Goal: Task Accomplishment & Management: Manage account settings

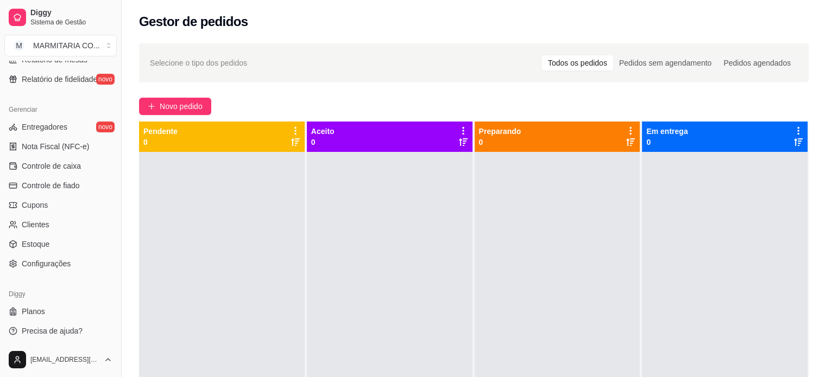
scroll to position [403, 0]
drag, startPoint x: 117, startPoint y: 264, endPoint x: 106, endPoint y: 150, distance: 114.0
click at [106, 150] on div "Diggy Sistema de Gestão M MARMITARIA CO ... Loja aberta Plano Essencial até 03/…" at bounding box center [60, 188] width 121 height 377
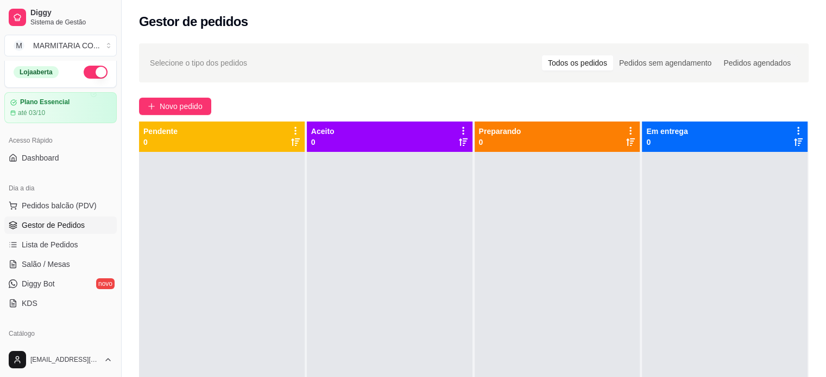
scroll to position [0, 0]
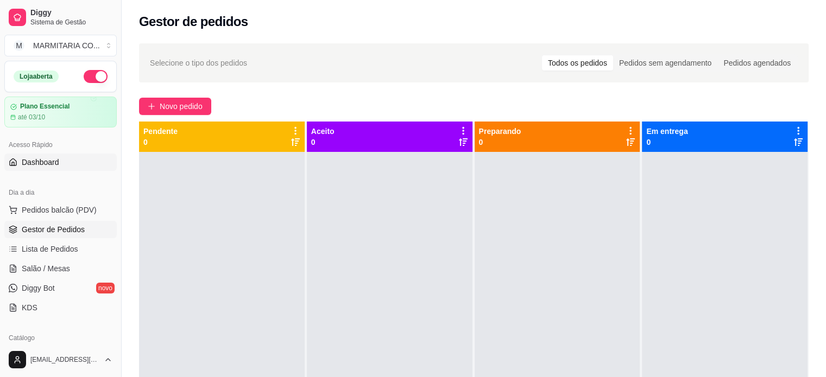
click at [37, 169] on link "Dashboard" at bounding box center [60, 162] width 112 height 17
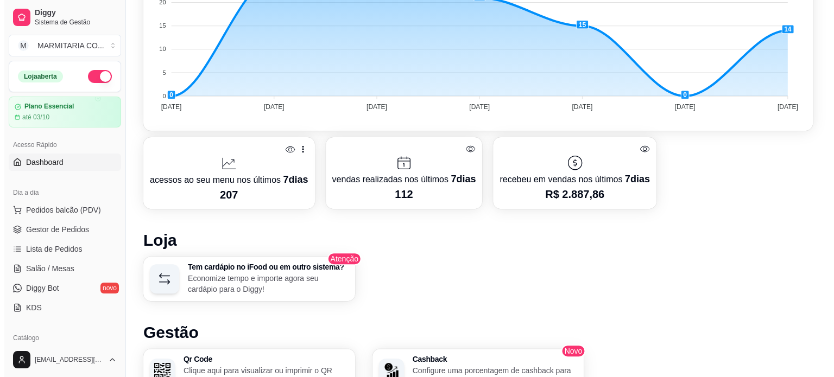
scroll to position [374, 0]
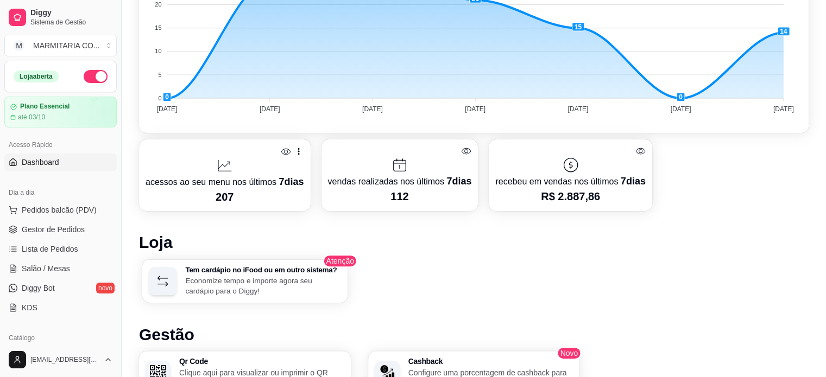
click at [202, 273] on div "Tem cardápio no iFood ou em outro sistema? Economize tempo e importe agora seu …" at bounding box center [263, 281] width 156 height 30
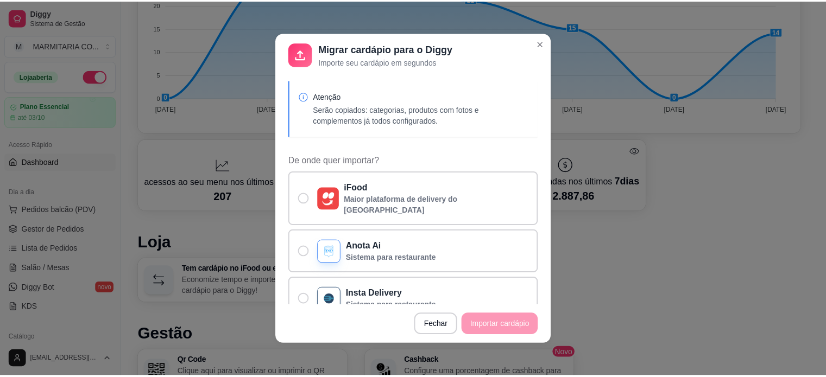
scroll to position [55, 0]
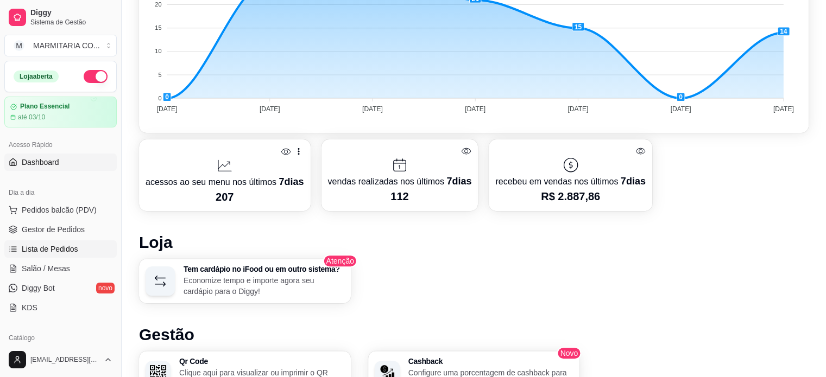
click at [62, 244] on span "Lista de Pedidos" at bounding box center [50, 249] width 56 height 11
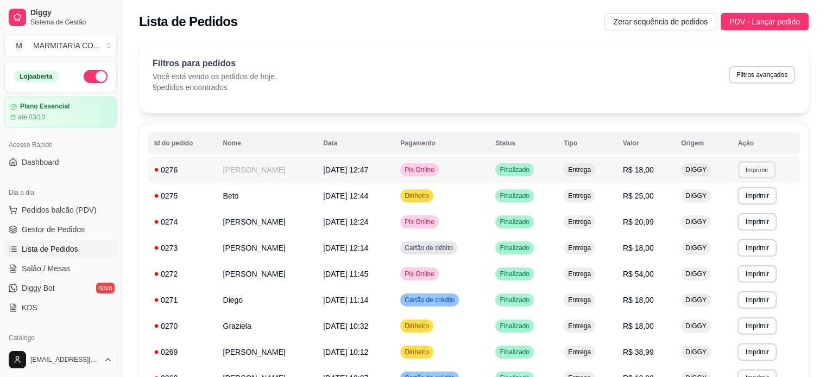
click at [765, 173] on button "Imprimir" at bounding box center [756, 169] width 37 height 17
click at [132, 193] on div "**********" at bounding box center [474, 238] width 704 height 402
click at [72, 269] on link "Salão / Mesas" at bounding box center [60, 268] width 112 height 17
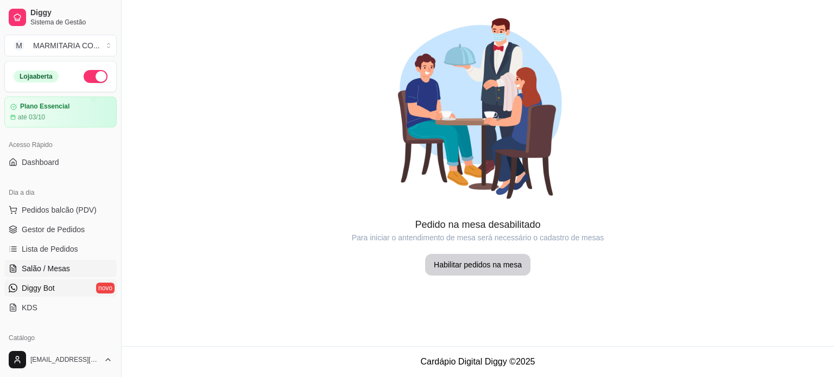
click at [65, 287] on link "Diggy Bot novo" at bounding box center [60, 288] width 112 height 17
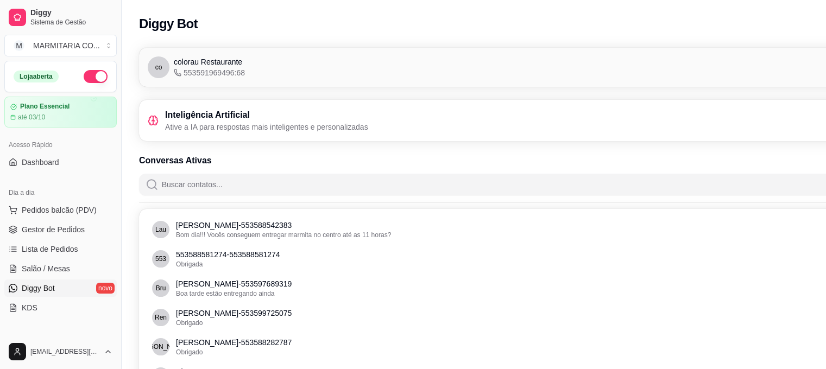
click at [155, 119] on icon at bounding box center [153, 120] width 11 height 11
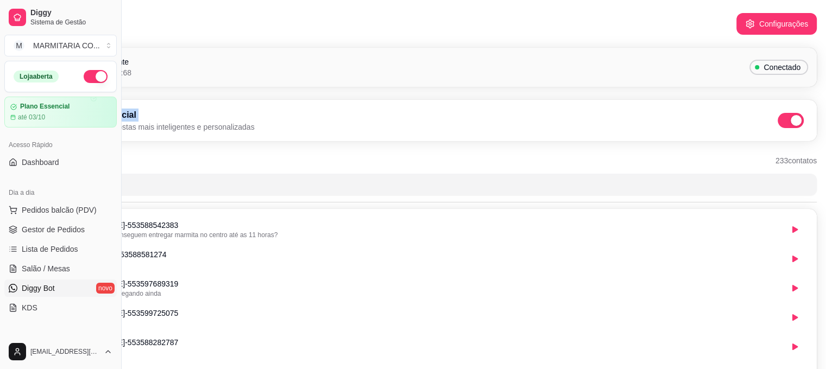
scroll to position [0, 122]
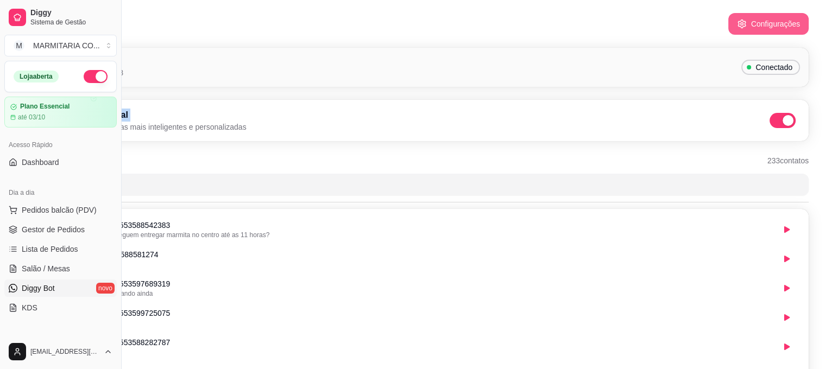
click at [771, 26] on button "Configurações" at bounding box center [768, 24] width 80 height 22
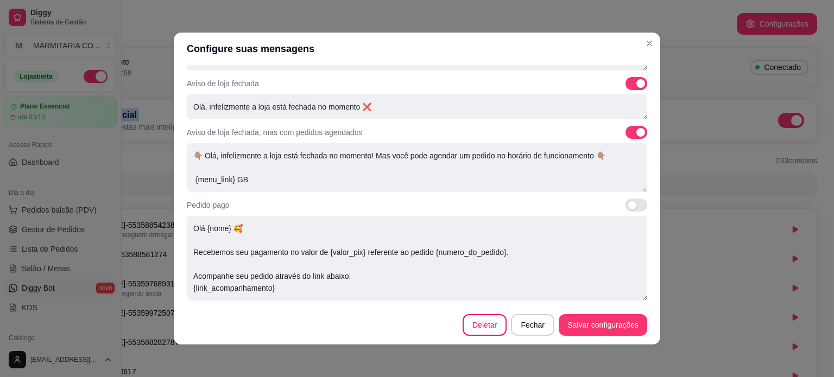
scroll to position [165, 0]
click at [625, 132] on span at bounding box center [636, 130] width 22 height 13
click at [636, 128] on span at bounding box center [640, 130] width 9 height 9
click at [566, 141] on div "Aviso de loja fechada, mas com pedidos agendados 👇🏽 Olá, infelizmente a loja es…" at bounding box center [417, 157] width 460 height 66
click at [608, 131] on div "Aviso de loja fechada, mas com pedidos agendados" at bounding box center [417, 130] width 460 height 13
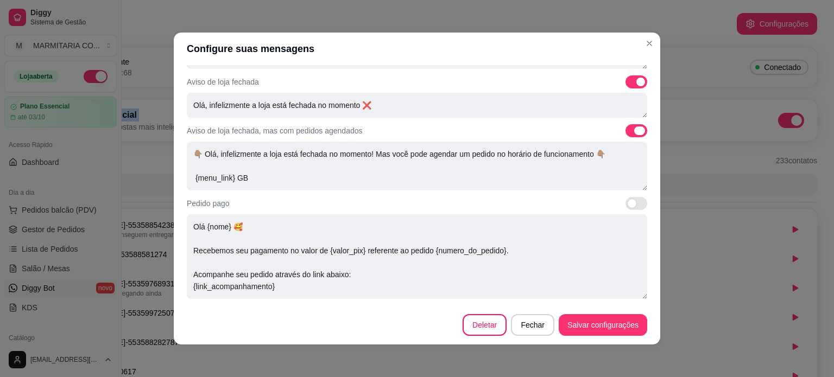
click at [625, 126] on span at bounding box center [636, 130] width 22 height 13
click at [600, 128] on div "Aviso de loja fechada, mas com pedidos agendados" at bounding box center [417, 130] width 460 height 13
click at [625, 130] on label at bounding box center [636, 130] width 22 height 13
click at [625, 130] on span at bounding box center [636, 130] width 22 height 13
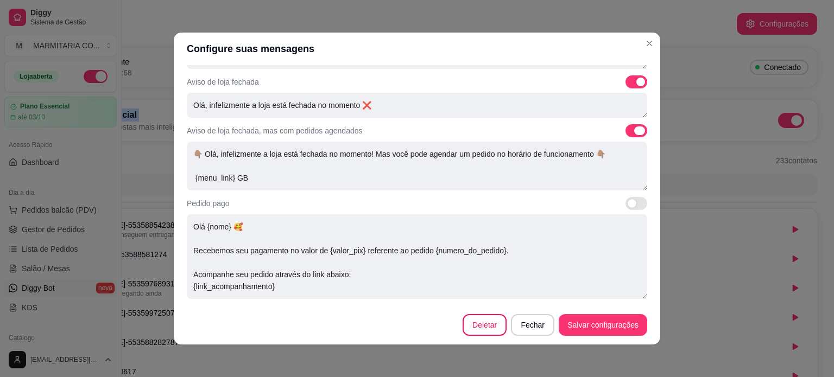
click at [625, 133] on input "checkbox" at bounding box center [628, 136] width 7 height 7
checkbox input "false"
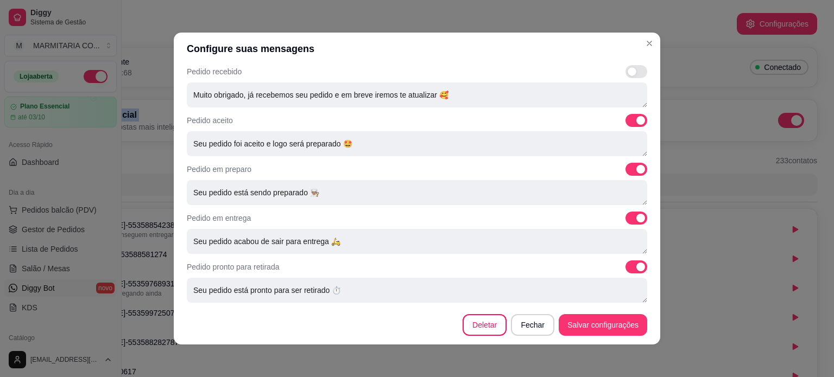
scroll to position [402, 0]
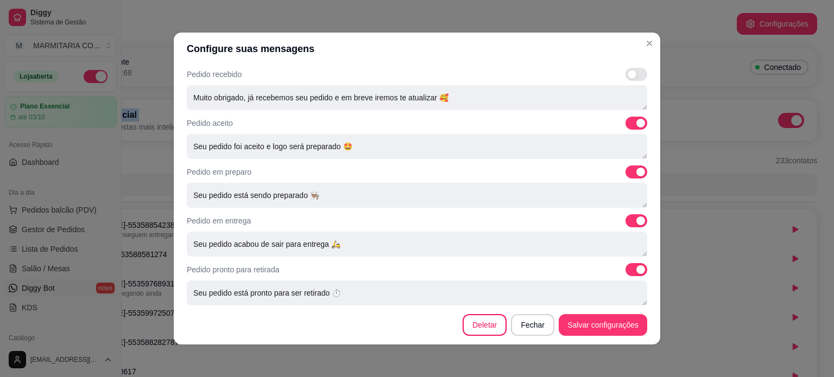
click at [625, 121] on span at bounding box center [636, 123] width 22 height 13
click at [634, 171] on span at bounding box center [639, 172] width 11 height 9
click at [625, 174] on input "checkbox" at bounding box center [628, 177] width 7 height 7
checkbox input "false"
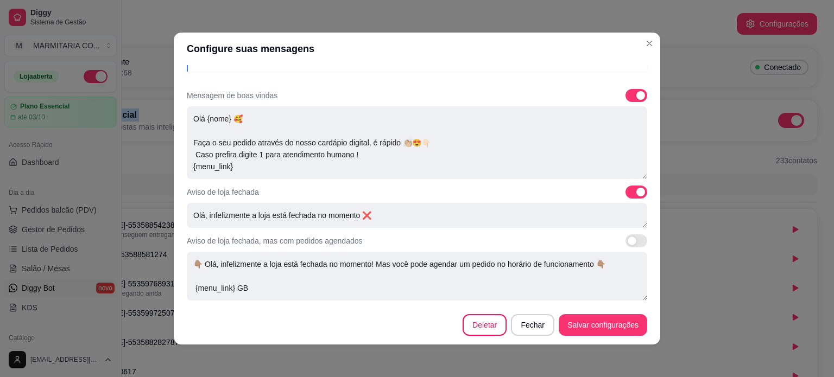
scroll to position [0, 0]
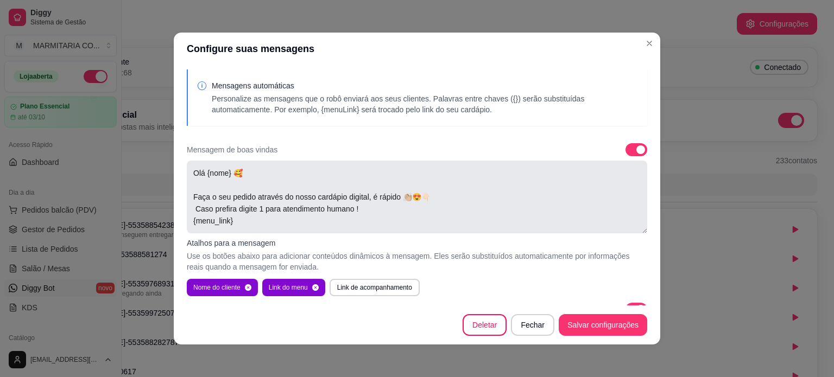
click at [370, 195] on textarea "Olá {nome} 🥰 Faça o seu pedido através do nosso cardápio digital, é rápido 👏🏼😍👇…" at bounding box center [417, 197] width 460 height 73
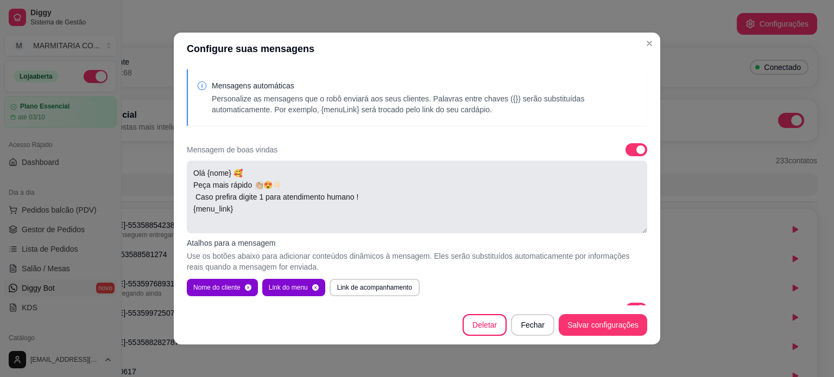
click at [247, 184] on textarea "Olá {nome} 🥰 Peça mais rápido 👏🏼😍👇🏻 Caso prefira digite 1 para atendimento huma…" at bounding box center [417, 197] width 460 height 73
click at [352, 201] on textarea "Olá {nome} 🥰 Peça mais rápido , so clicar no link👏🏼😍👇🏻 Caso prefira digite 1 pa…" at bounding box center [417, 197] width 460 height 73
click at [408, 199] on textarea "Olá {nome} 🥰 Peça mais rápido , so clicar no link👏🏼😍👇🏻 Caso prefira um atendime…" at bounding box center [417, 197] width 460 height 73
type textarea "Olá {nome} 🥰 Peça mais rápido , so clicar no link👏🏼😍👇🏻 Caso prefira um atendime…"
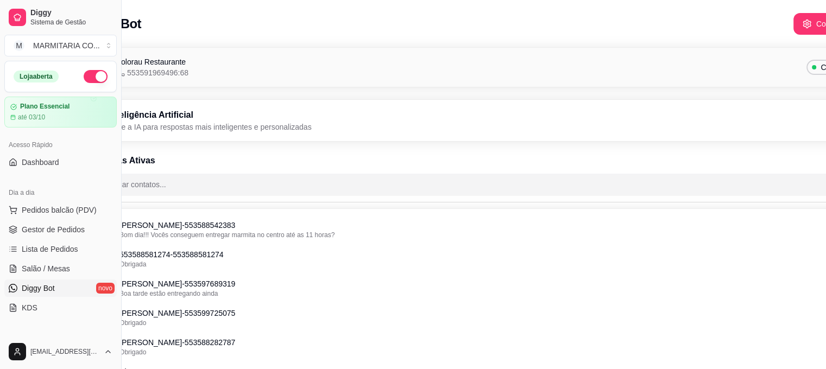
scroll to position [0, 122]
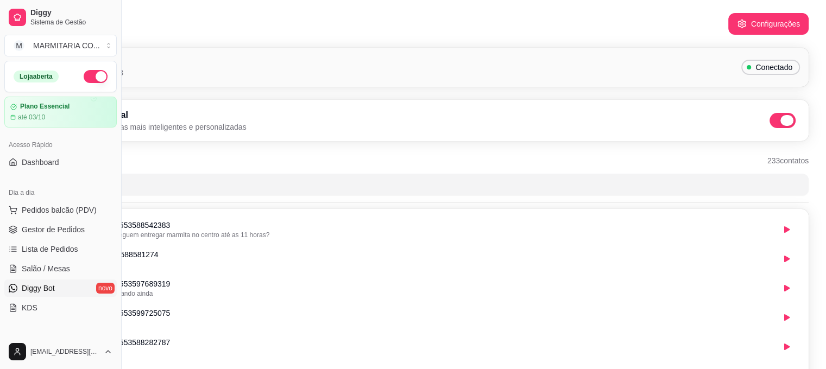
click at [776, 116] on span at bounding box center [782, 120] width 26 height 15
click at [776, 123] on input "checkbox" at bounding box center [772, 126] width 7 height 7
click at [776, 116] on div "Inteligência Artificial Ative a IA para respostas mais inteligentes e personali…" at bounding box center [413, 121] width 774 height 24
click at [63, 208] on span "Pedidos balcão (PDV)" at bounding box center [59, 210] width 75 height 11
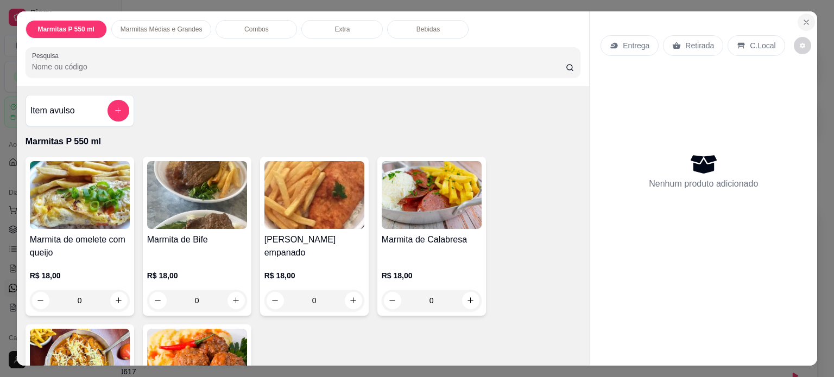
click at [802, 18] on icon "Close" at bounding box center [806, 22] width 9 height 9
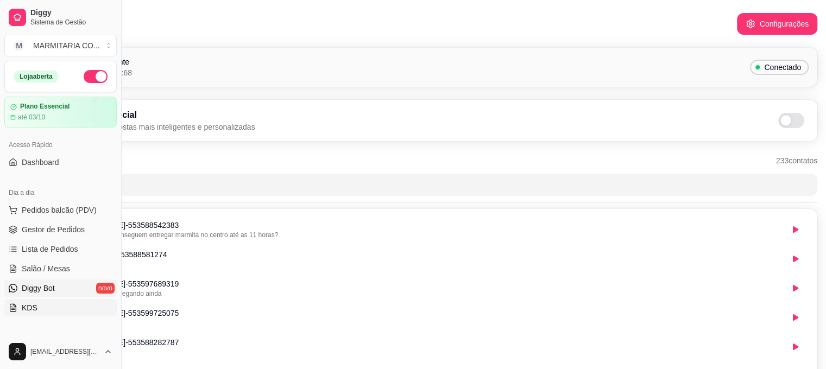
click at [47, 306] on link "KDS" at bounding box center [60, 307] width 112 height 17
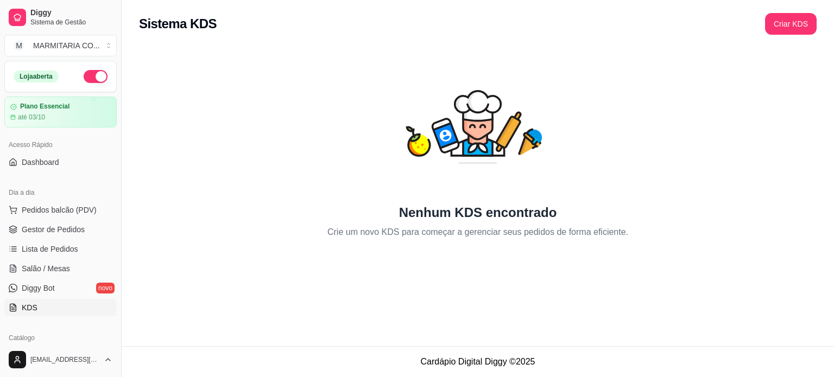
click at [233, 260] on div "Sistema KDS Criar KDS Nenhum KDS encontrado Crie um novo KDS para começar a ger…" at bounding box center [478, 173] width 712 height 346
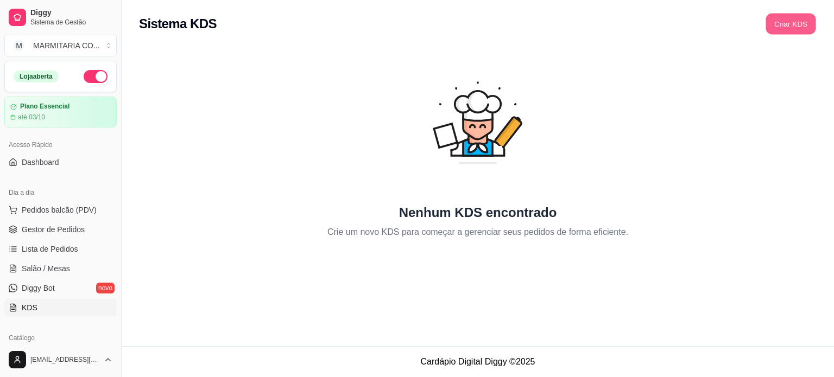
click at [788, 21] on button "Criar KDS" at bounding box center [791, 24] width 50 height 21
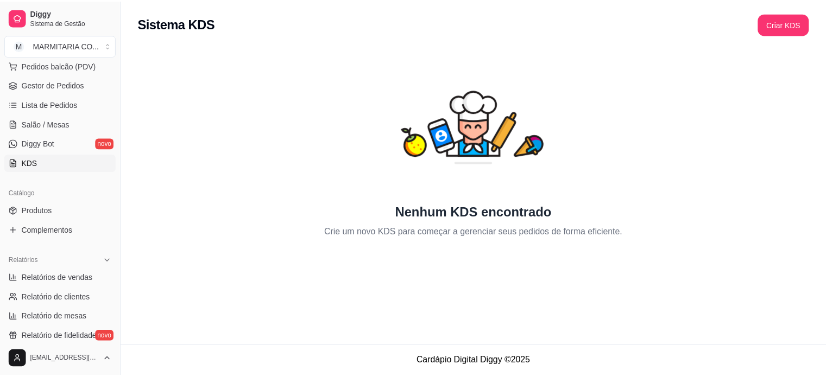
scroll to position [149, 0]
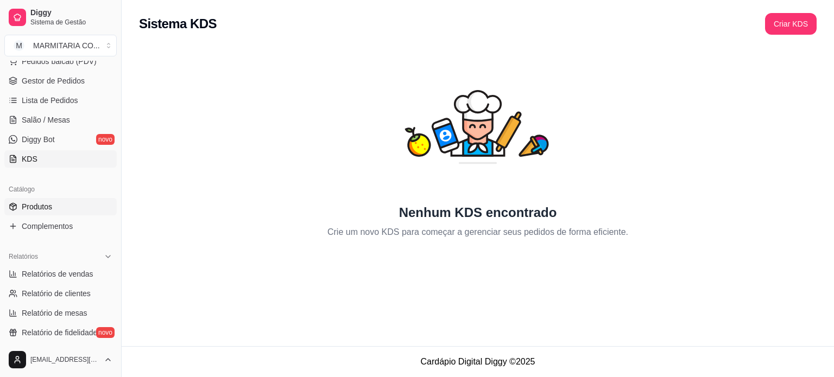
click at [48, 206] on span "Produtos" at bounding box center [37, 206] width 30 height 11
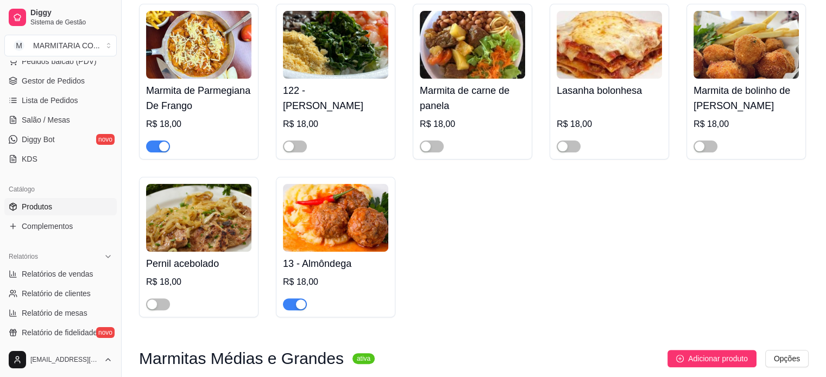
scroll to position [304, 0]
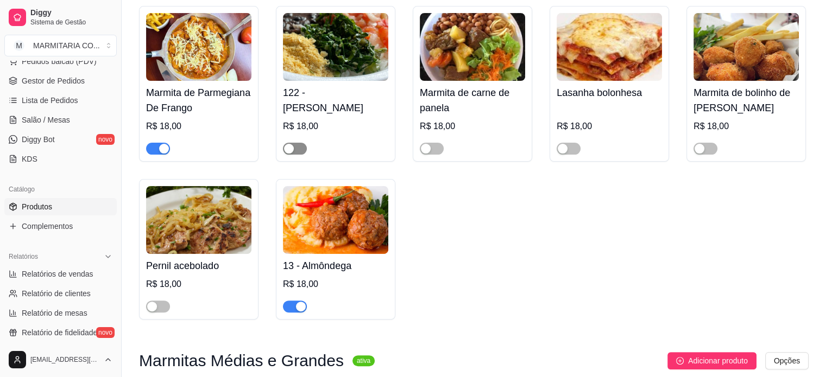
click at [304, 151] on span "button" at bounding box center [295, 149] width 24 height 12
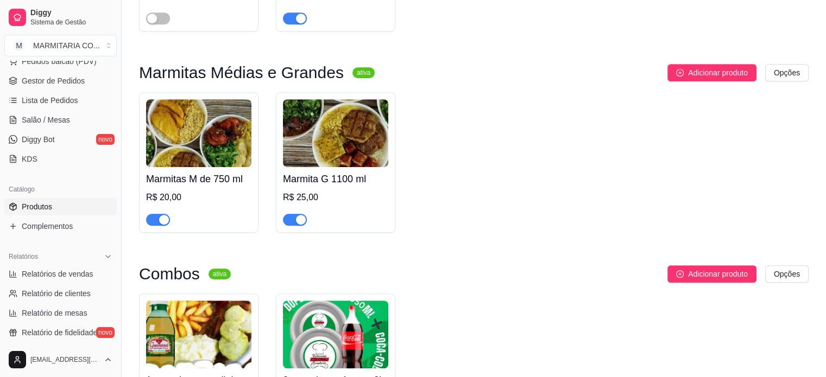
scroll to position [602, 0]
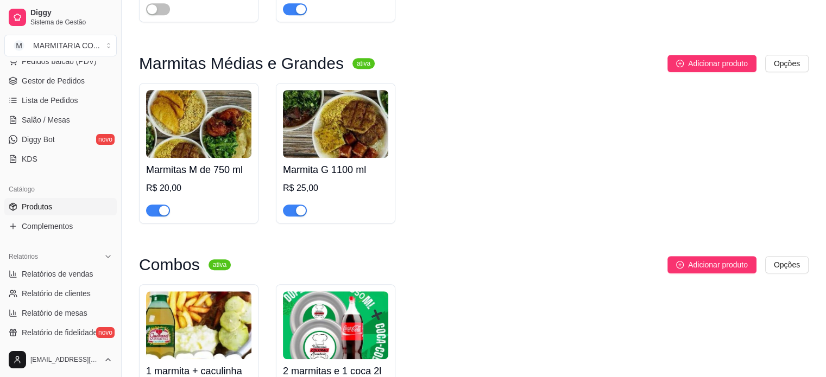
click at [195, 114] on img at bounding box center [198, 124] width 105 height 68
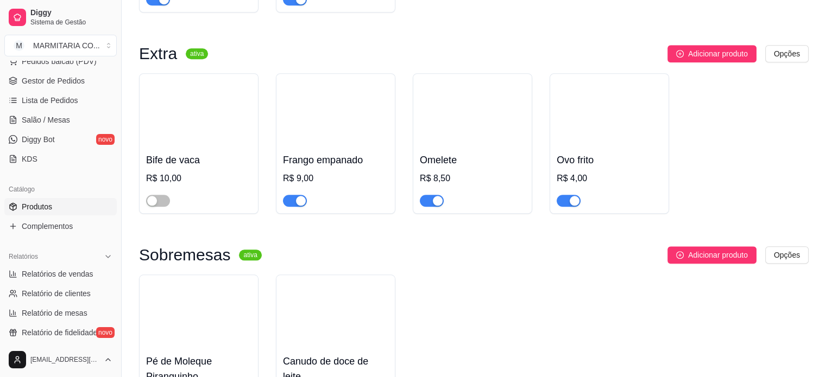
scroll to position [1042, 0]
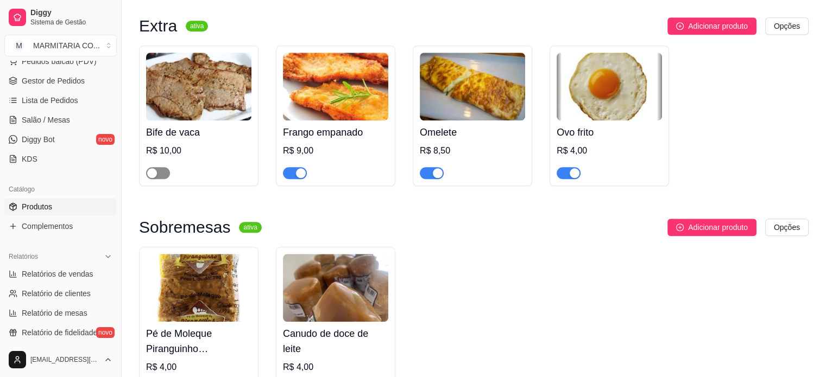
click at [165, 176] on span "button" at bounding box center [158, 173] width 24 height 12
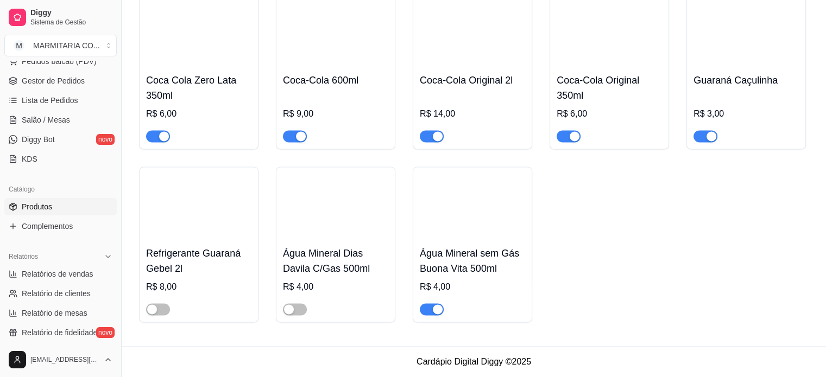
scroll to position [1516, 0]
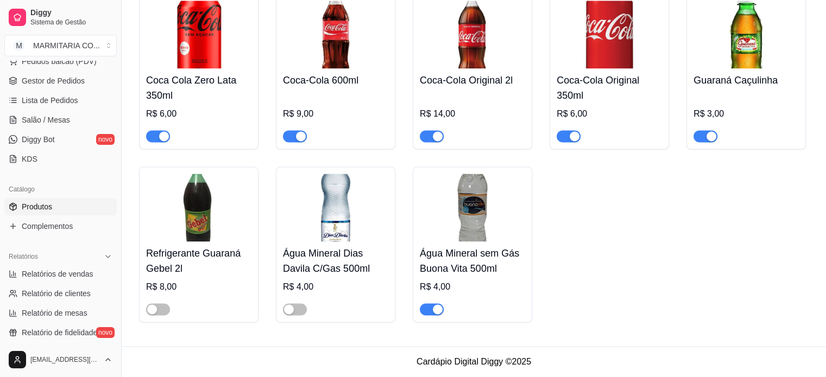
click at [291, 302] on div at bounding box center [295, 308] width 24 height 13
click at [300, 308] on span "button" at bounding box center [295, 309] width 24 height 12
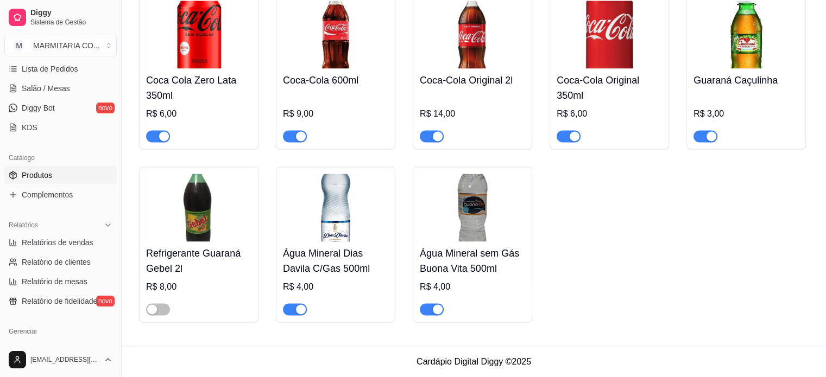
scroll to position [176, 0]
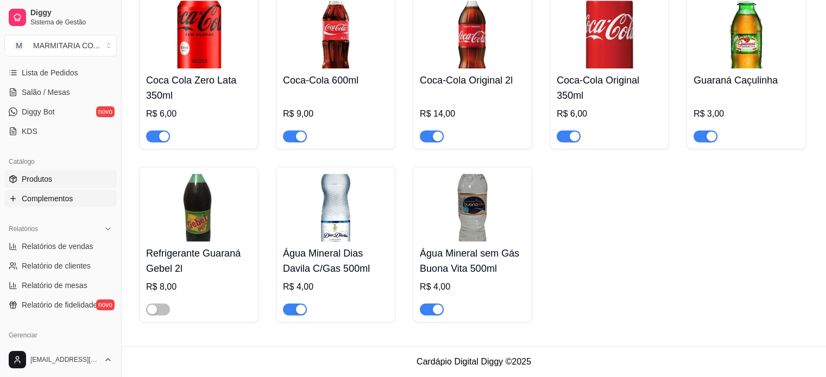
click at [61, 193] on span "Complementos" at bounding box center [47, 198] width 51 height 11
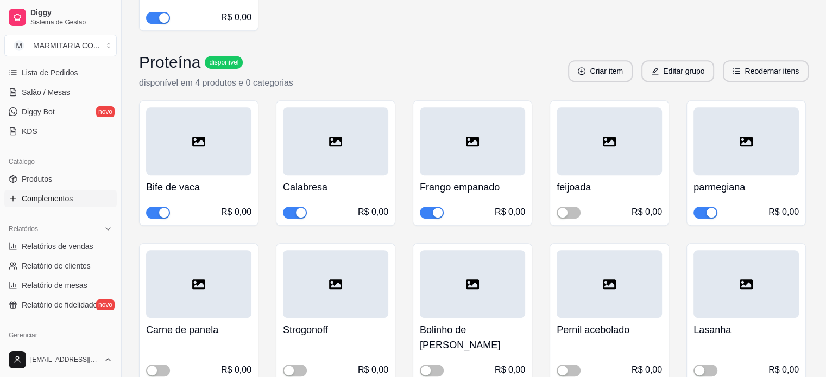
scroll to position [502, 0]
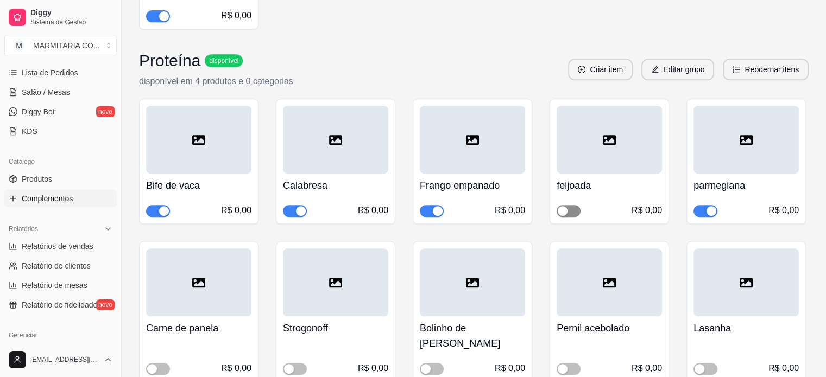
click at [565, 206] on div "button" at bounding box center [563, 211] width 10 height 10
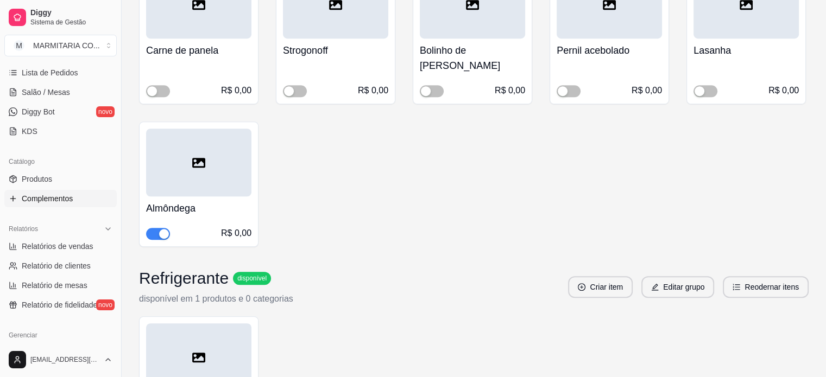
scroll to position [783, 0]
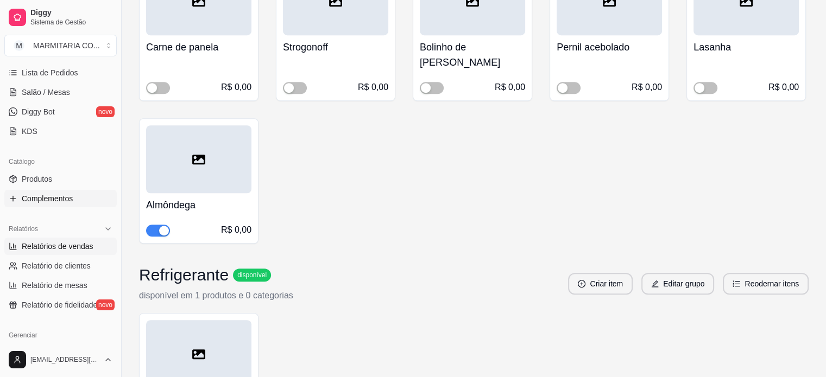
click at [80, 249] on span "Relatórios de vendas" at bounding box center [58, 246] width 72 height 11
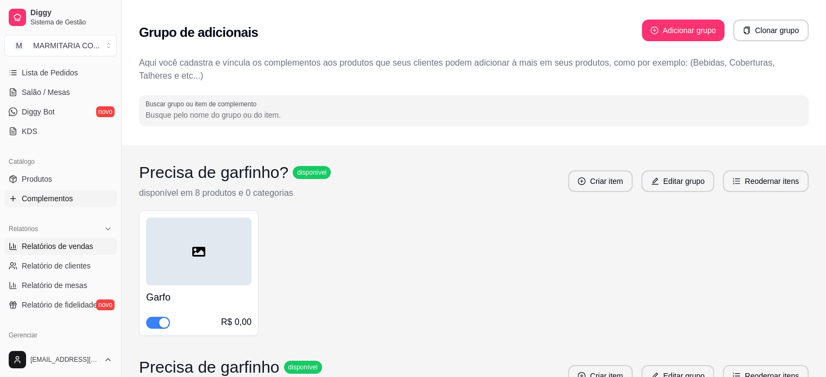
select select "ALL"
select select "0"
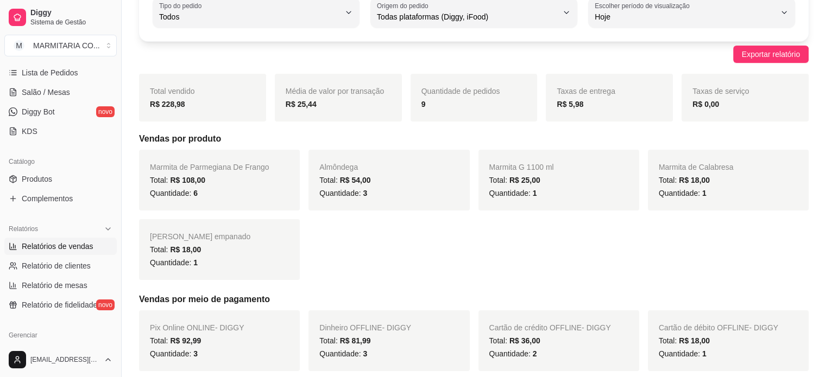
scroll to position [102, 0]
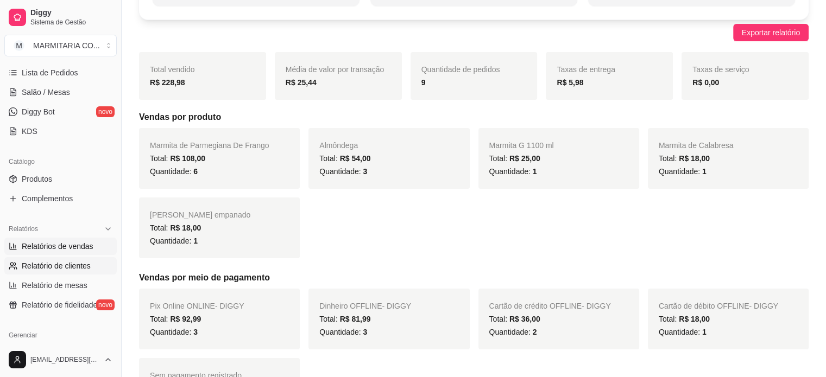
click at [91, 265] on link "Relatório de clientes" at bounding box center [60, 265] width 112 height 17
select select "30"
select select "HIGHEST_TOTAL_SPENT_WITH_ORDERS"
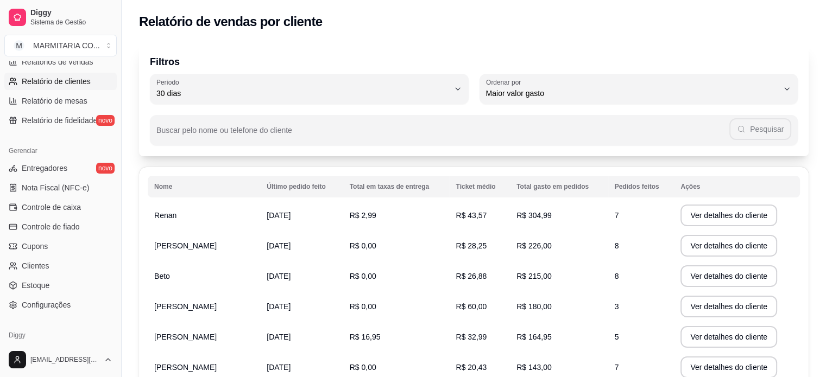
scroll to position [360, 0]
click at [42, 185] on span "Nota Fiscal (NFC-e)" at bounding box center [55, 189] width 67 height 11
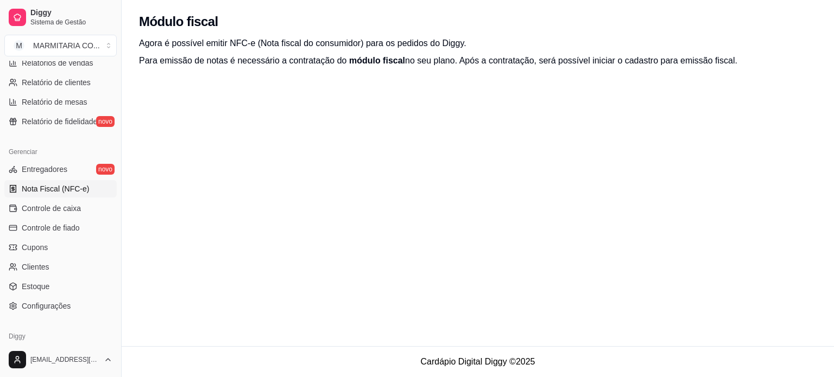
click at [367, 65] on span "módulo fiscal" at bounding box center [377, 60] width 56 height 9
click at [64, 210] on span "Controle de caixa" at bounding box center [51, 208] width 59 height 11
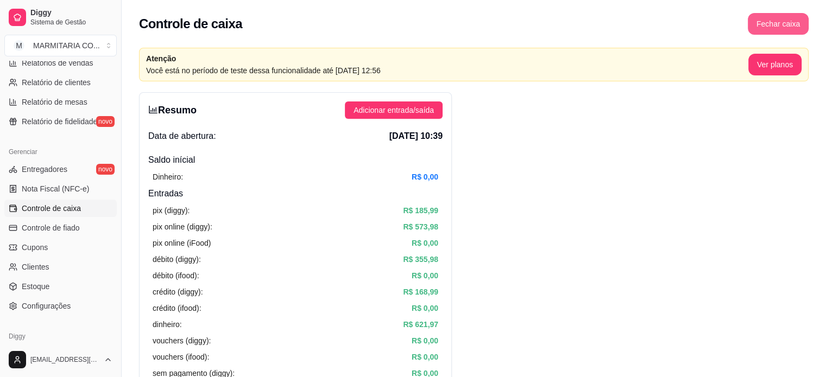
click at [775, 23] on button "Fechar caixa" at bounding box center [778, 24] width 61 height 22
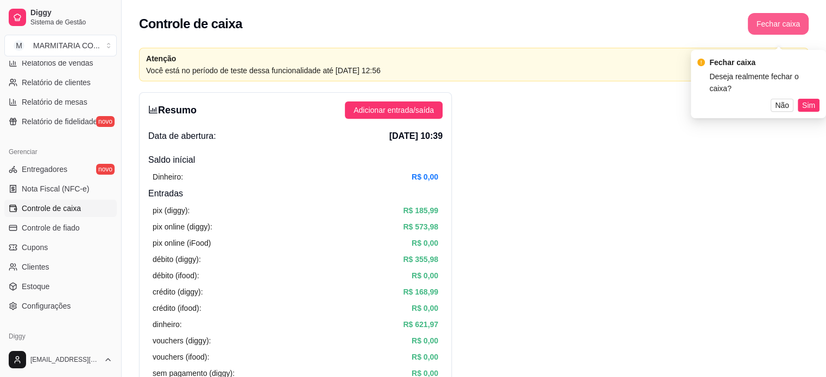
click at [788, 27] on button "Fechar caixa" at bounding box center [778, 24] width 61 height 22
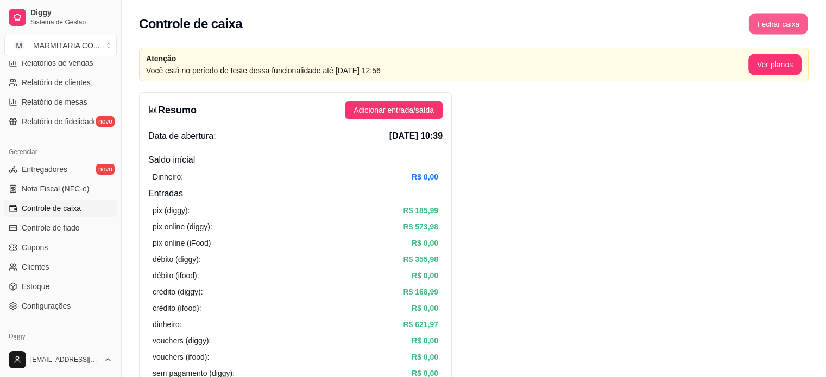
click at [792, 29] on button "Fechar caixa" at bounding box center [778, 24] width 59 height 21
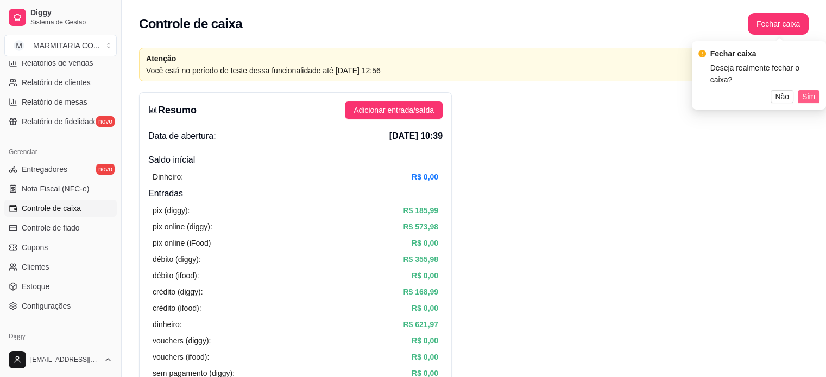
click at [814, 92] on span "Sim" at bounding box center [808, 97] width 13 height 12
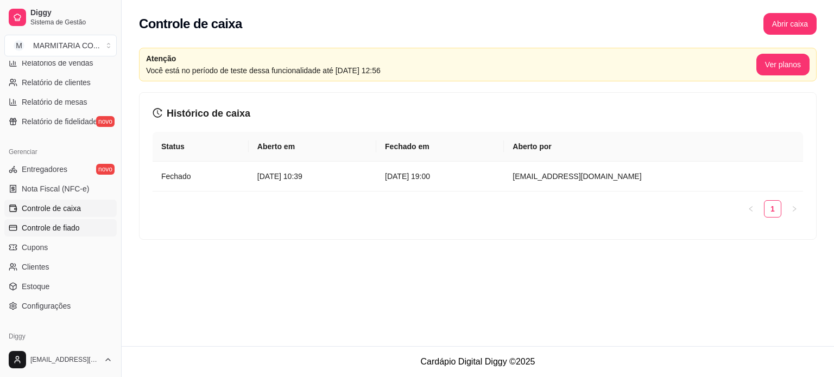
click at [74, 230] on span "Controle de fiado" at bounding box center [51, 228] width 58 height 11
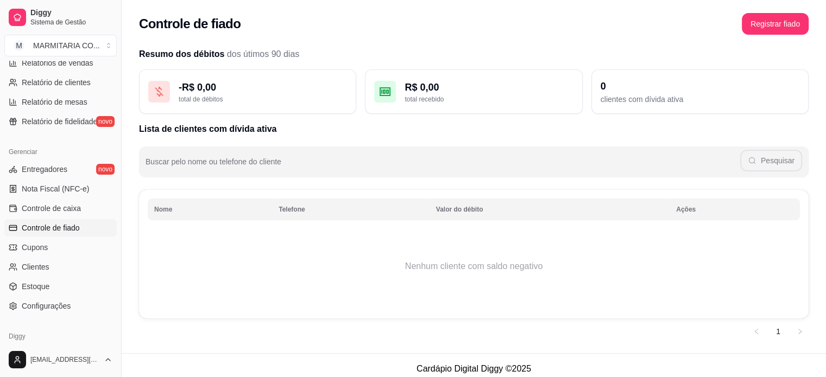
scroll to position [7, 0]
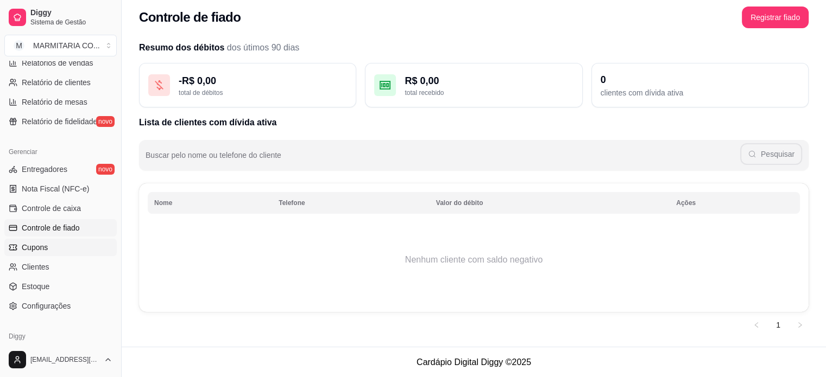
click at [80, 247] on link "Cupons" at bounding box center [60, 247] width 112 height 17
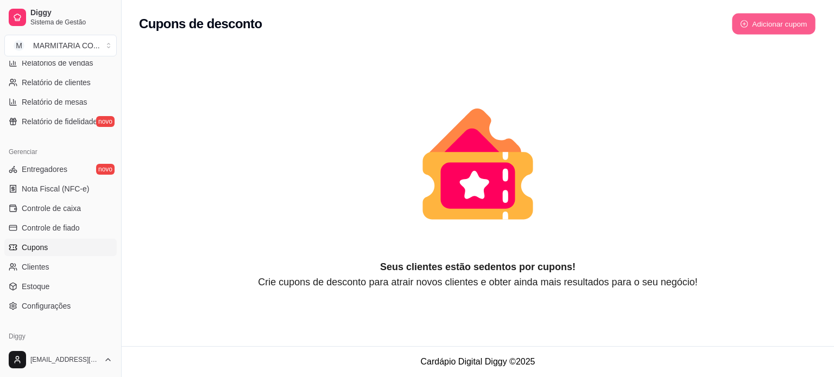
click at [746, 30] on button "Adicionar cupom" at bounding box center [774, 24] width 84 height 21
select select "FIXED_VALUE"
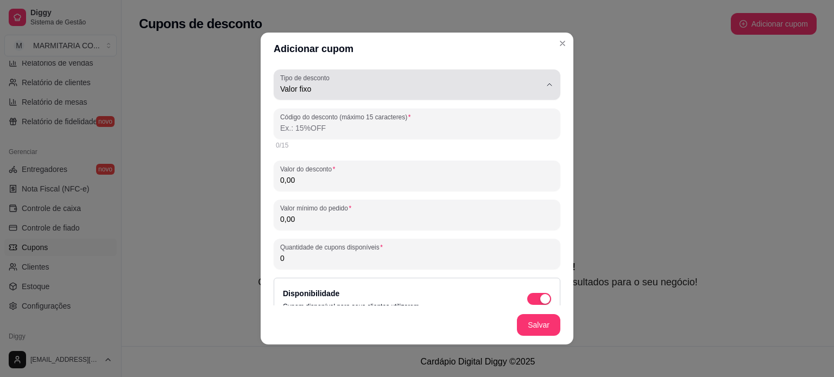
click at [457, 87] on span "Valor fixo" at bounding box center [410, 89] width 261 height 11
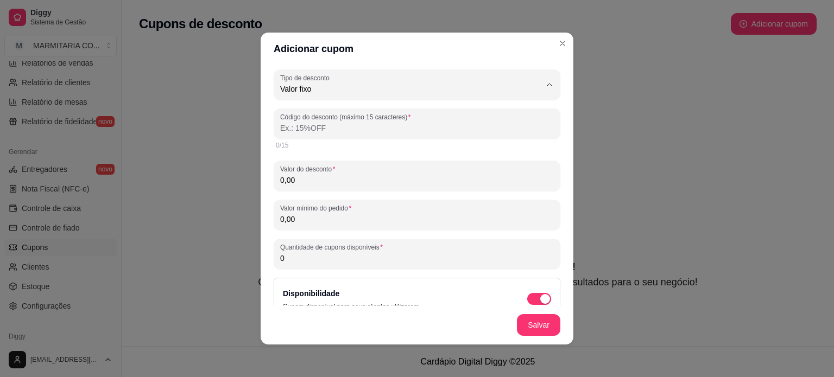
click at [444, 156] on span "Frete grátis" at bounding box center [403, 151] width 240 height 10
type input "FREE_DELIVERY_FEE"
select select "FREE_DELIVERY_FEE"
type input "FRETEGRATIS"
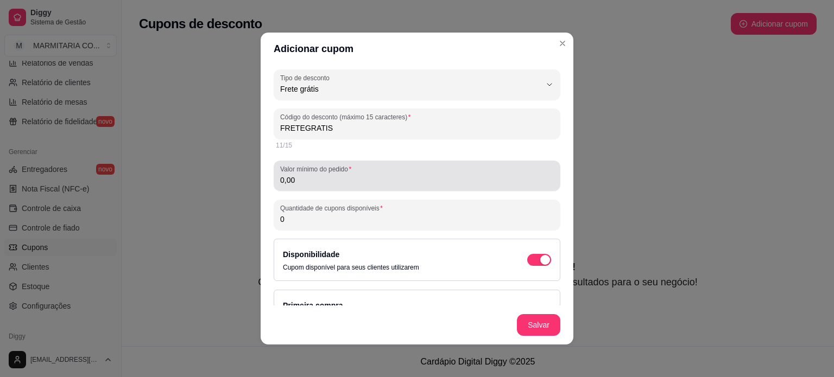
click at [451, 182] on input "0,00" at bounding box center [417, 180] width 274 height 11
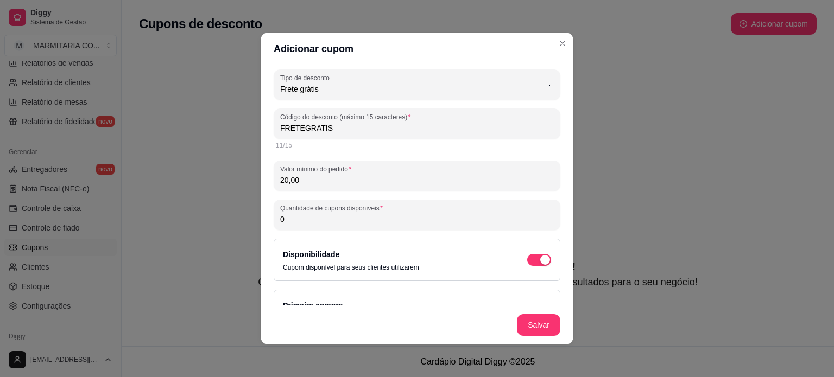
type input "20,00"
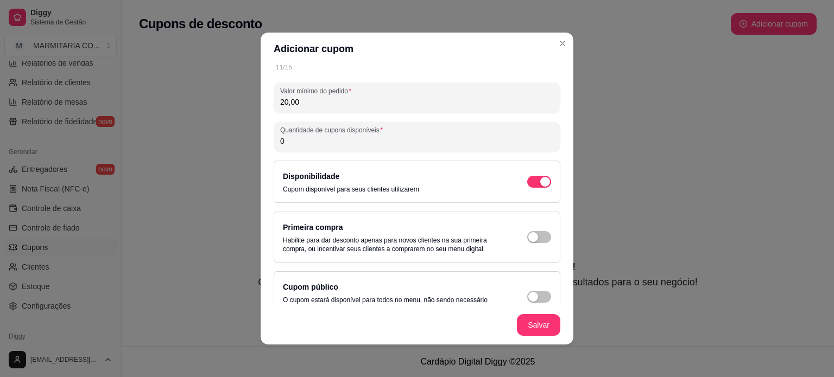
scroll to position [86, 0]
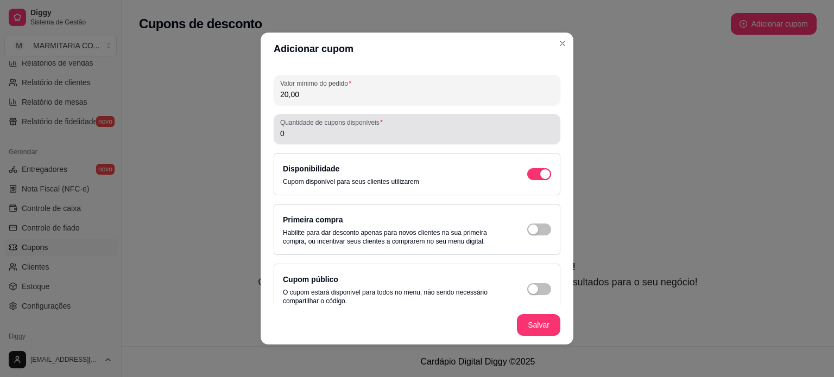
click at [455, 141] on div "Quantidade de cupons disponíveis 0" at bounding box center [417, 129] width 287 height 30
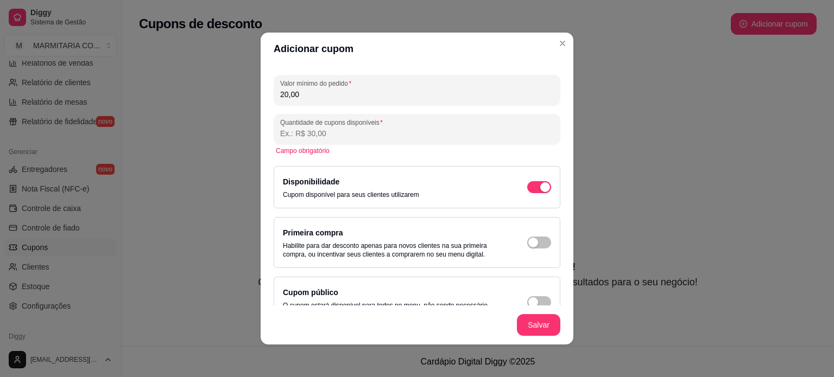
type input "2"
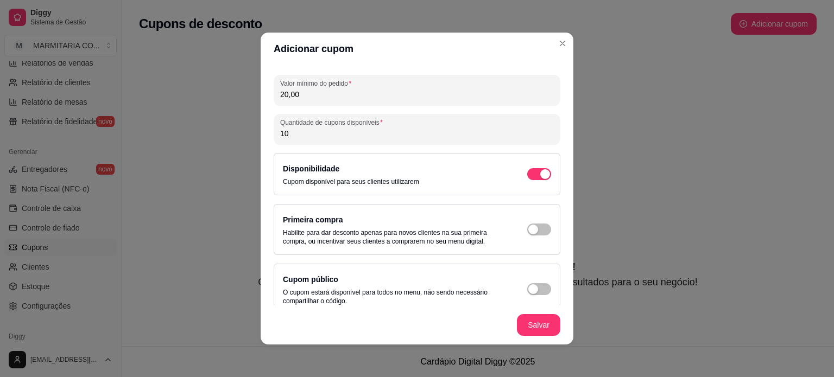
type input "10"
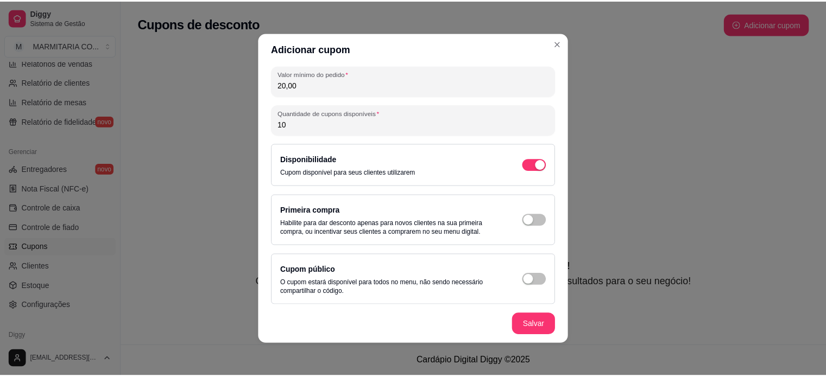
scroll to position [98, 0]
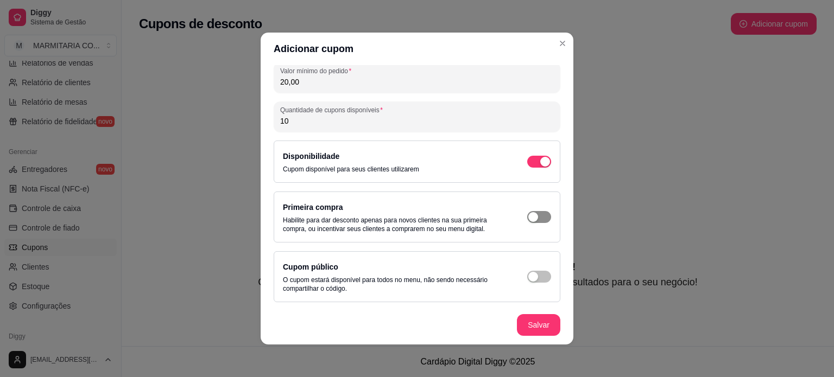
click at [528, 215] on div "button" at bounding box center [533, 217] width 10 height 10
click at [540, 162] on div "button" at bounding box center [545, 162] width 10 height 10
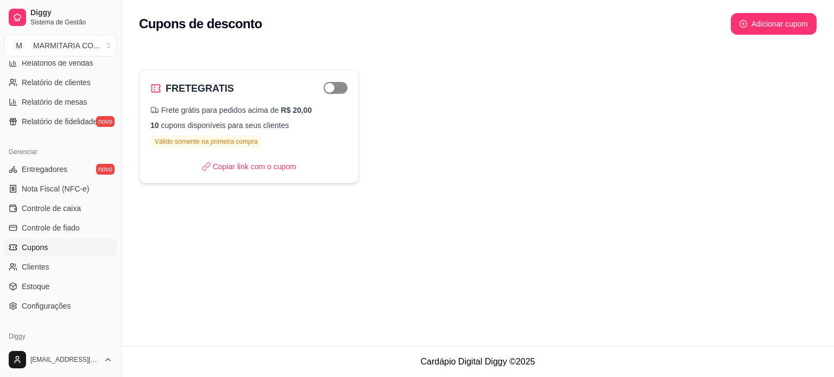
click at [328, 86] on div "button" at bounding box center [330, 88] width 10 height 10
click at [81, 263] on link "Clientes" at bounding box center [60, 266] width 112 height 17
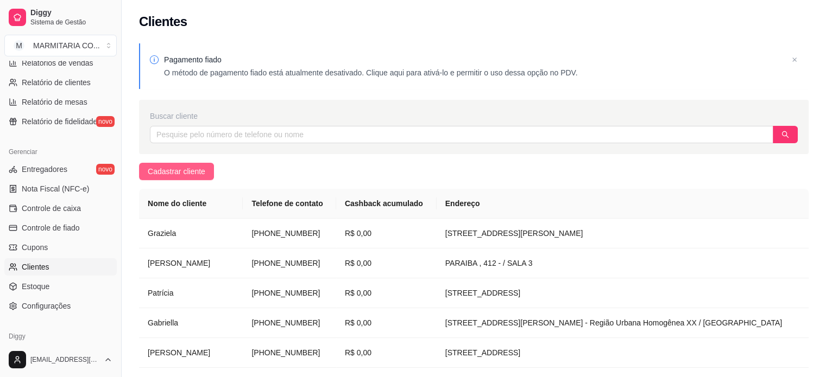
click at [195, 172] on span "Cadastrar cliente" at bounding box center [177, 172] width 58 height 12
click at [56, 286] on link "Estoque" at bounding box center [60, 286] width 112 height 17
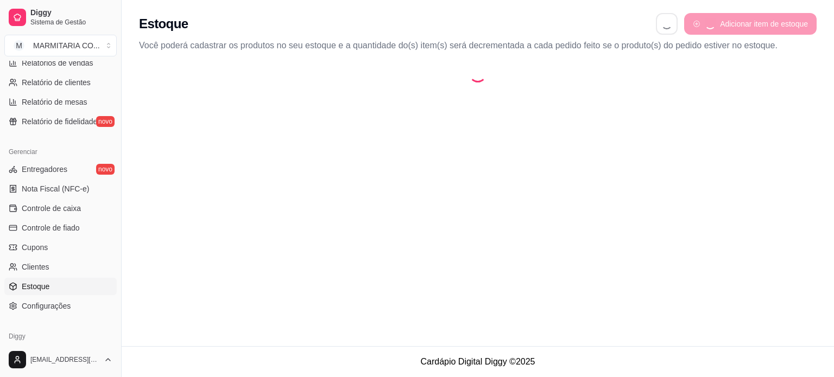
select select "QUANTITY_ORDER"
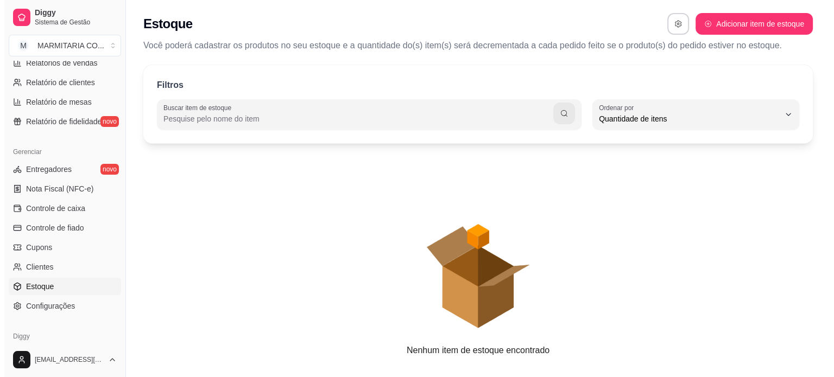
scroll to position [10, 0]
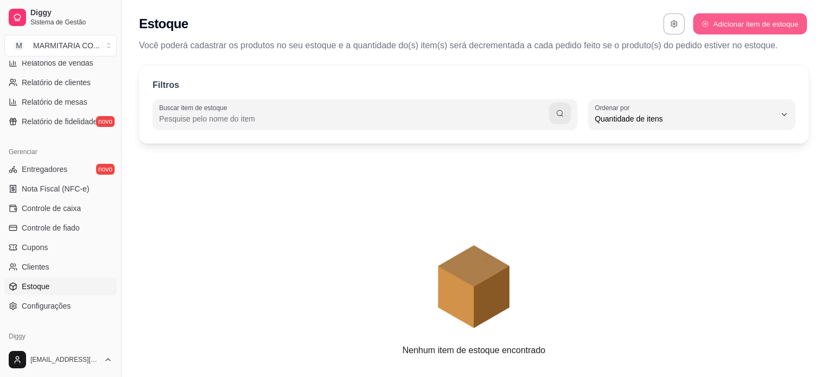
click at [727, 22] on button "Adicionar item de estoque" at bounding box center [749, 24] width 113 height 21
select select "UN"
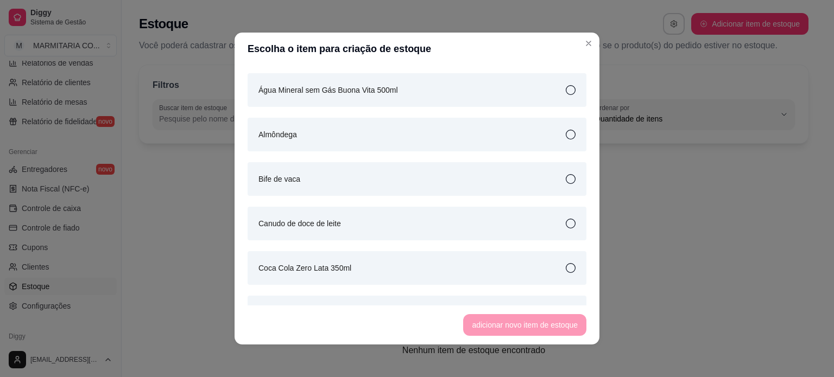
scroll to position [199, 0]
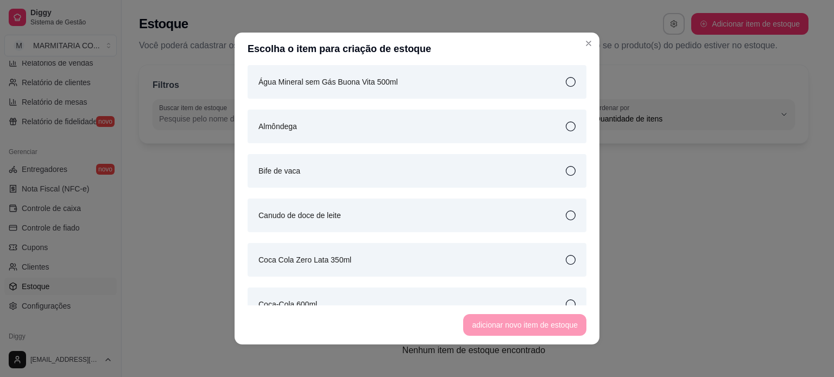
click at [566, 123] on icon at bounding box center [571, 127] width 10 height 10
click at [513, 327] on button "adicionar novo item de estoque" at bounding box center [524, 325] width 119 height 21
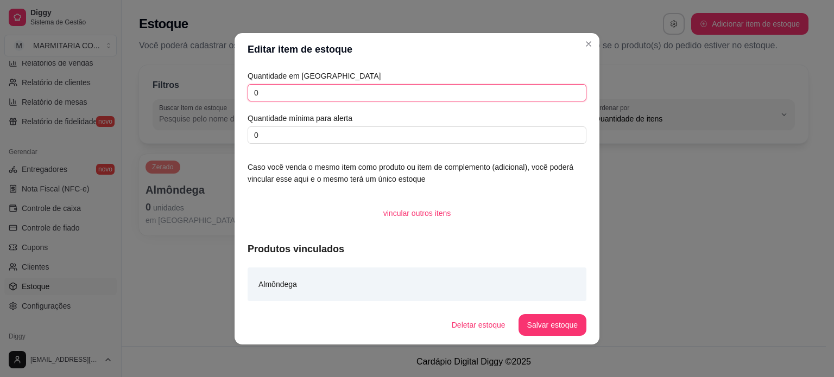
click at [429, 92] on input "0" at bounding box center [417, 92] width 339 height 17
type input "05"
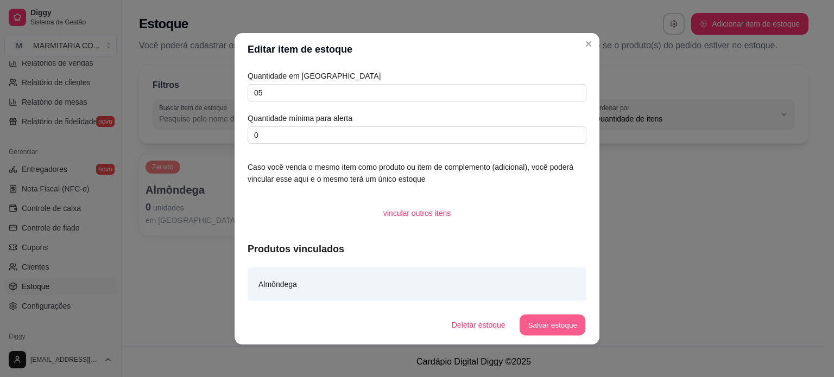
click at [539, 322] on button "Salvar estoque" at bounding box center [552, 324] width 66 height 21
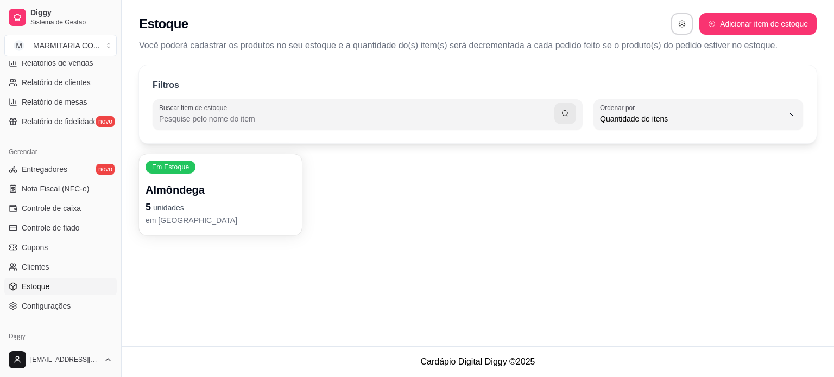
drag, startPoint x: 117, startPoint y: 282, endPoint x: 113, endPoint y: 320, distance: 38.8
click at [113, 320] on div "Diggy Sistema de Gestão M MARMITARIA CO ... Loja aberta Plano Essencial até 03/…" at bounding box center [60, 188] width 121 height 377
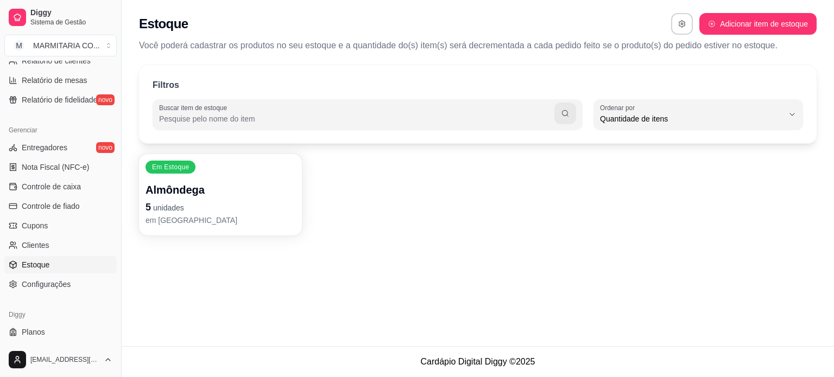
scroll to position [403, 0]
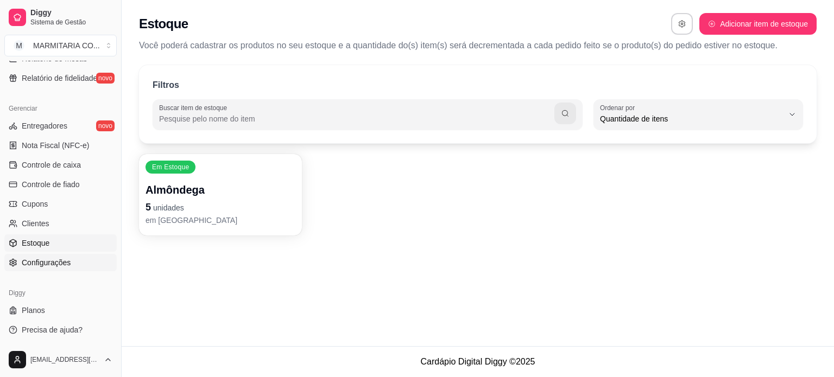
click at [48, 260] on span "Configurações" at bounding box center [46, 262] width 49 height 11
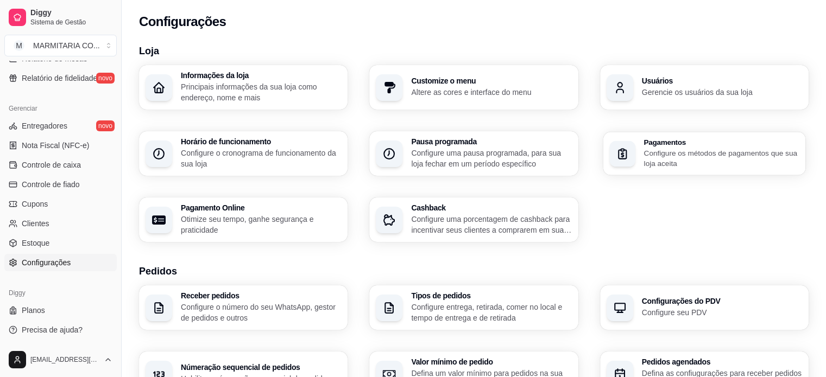
click at [642, 152] on div "Pagamentos Configure os métodos de pagamentos que sua loja aceita" at bounding box center [704, 153] width 203 height 43
click at [704, 312] on p "Configure seu PDV" at bounding box center [720, 312] width 155 height 10
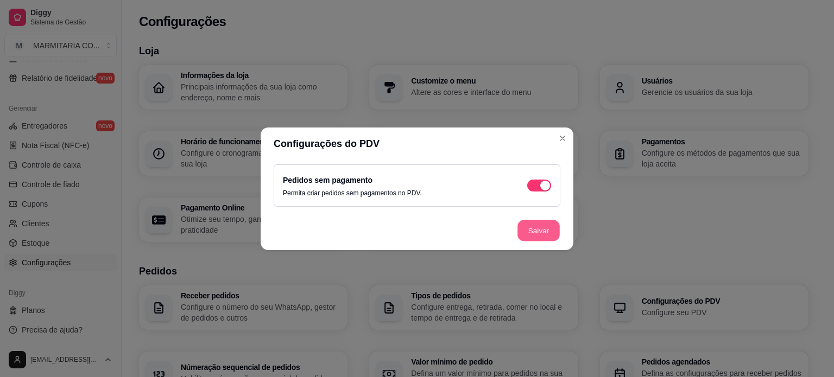
click at [533, 232] on button "Salvar" at bounding box center [538, 230] width 42 height 21
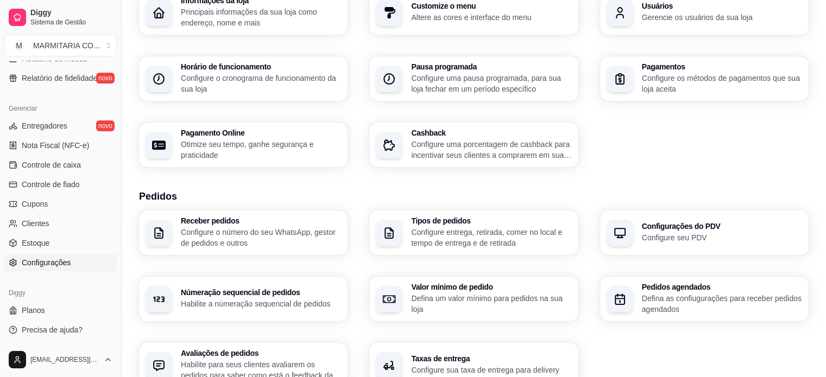
scroll to position [78, 0]
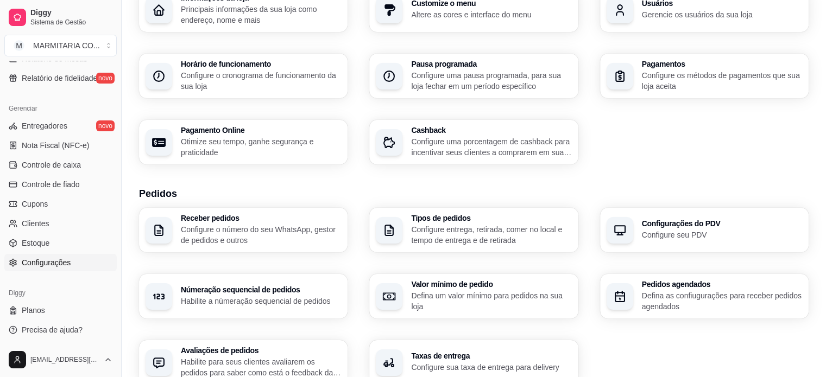
click at [251, 294] on h3 "Númeração sequencial de pedidos" at bounding box center [261, 290] width 160 height 8
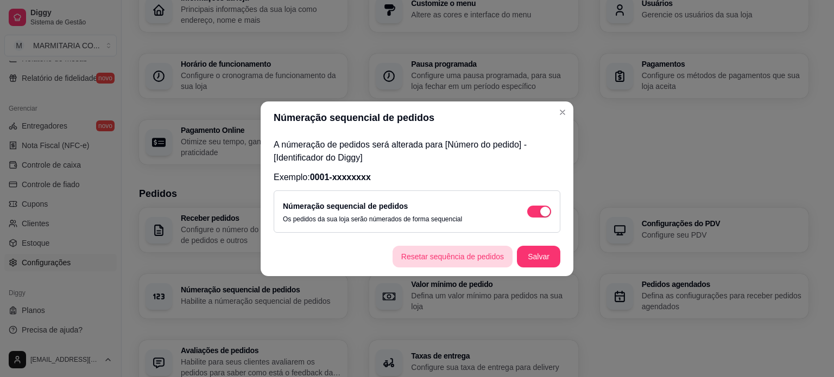
click at [479, 254] on button "Resetar sequência de pedidos" at bounding box center [453, 257] width 120 height 22
click at [547, 254] on button "Salvar" at bounding box center [538, 257] width 43 height 22
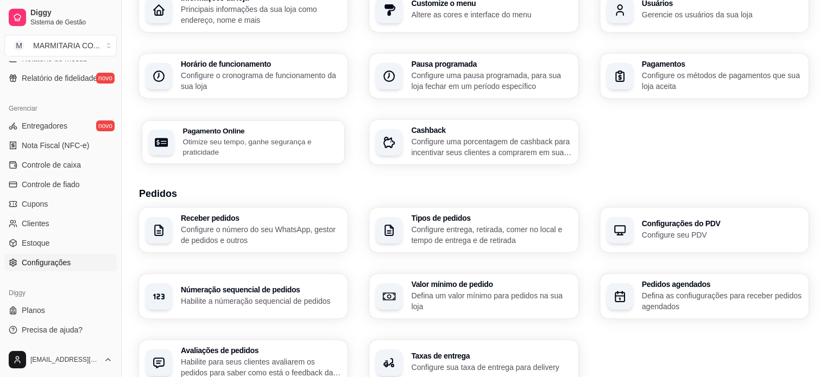
click at [250, 143] on p "Otimize seu tempo, ganhe segurança e praticidade" at bounding box center [259, 146] width 155 height 21
select select "4.98"
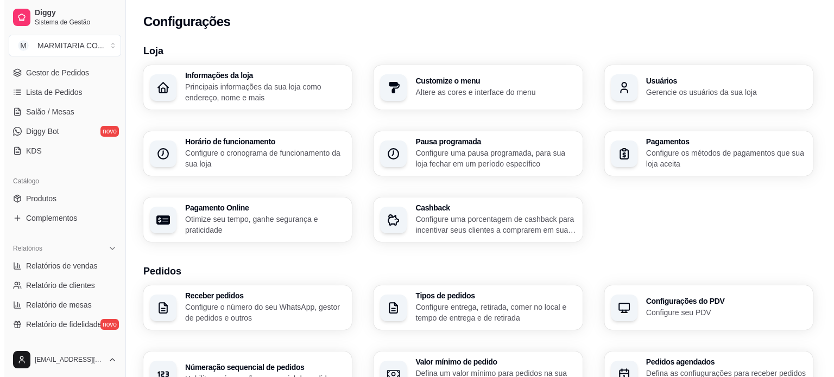
scroll to position [0, 0]
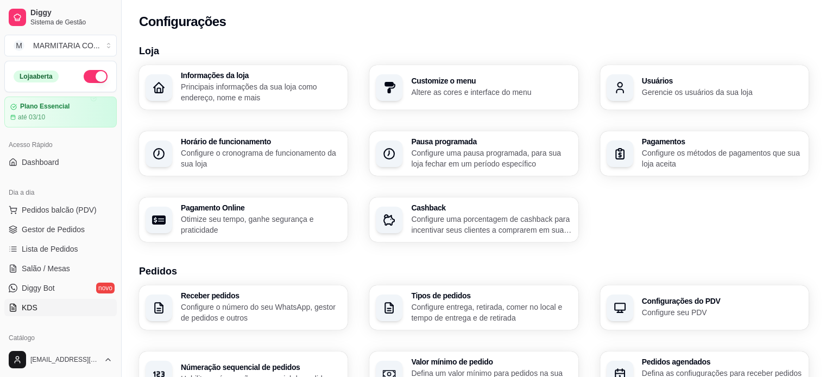
click at [80, 313] on link "KDS" at bounding box center [60, 307] width 112 height 17
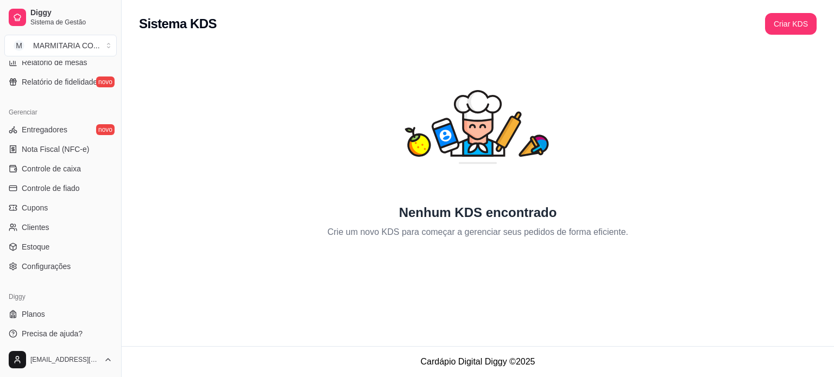
scroll to position [403, 0]
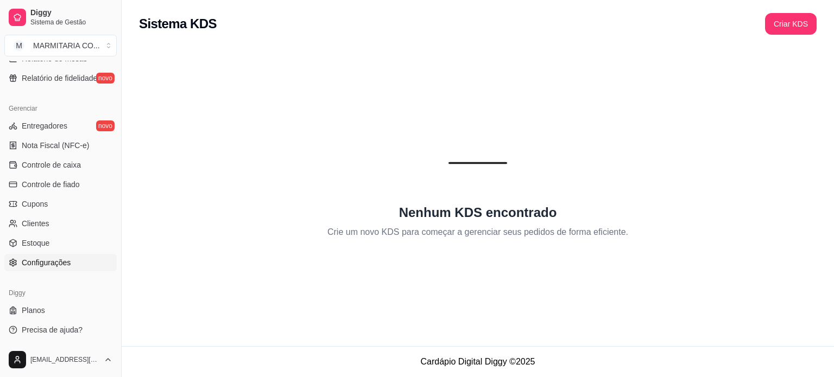
click at [74, 261] on link "Configurações" at bounding box center [60, 262] width 112 height 17
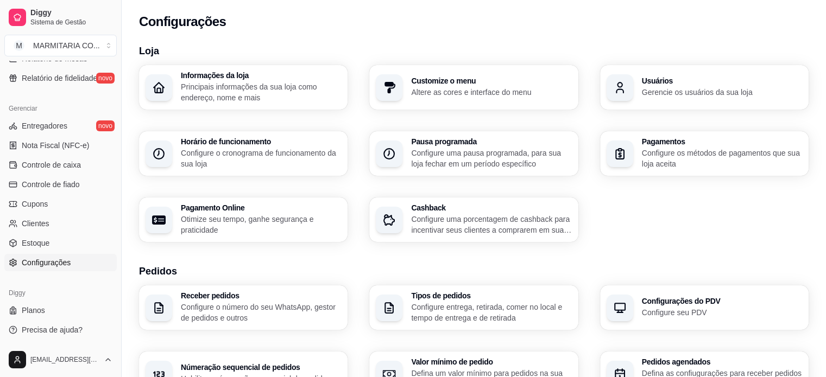
click at [297, 142] on h3 "Horário de funcionamento" at bounding box center [261, 142] width 160 height 8
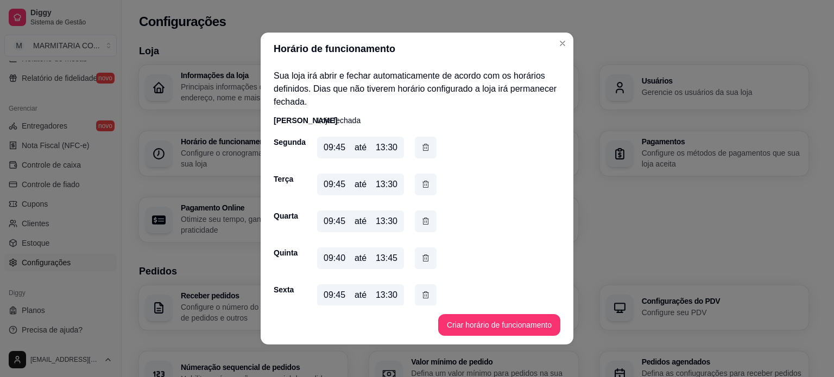
click at [383, 180] on div "13:30" at bounding box center [387, 184] width 22 height 13
click at [388, 184] on div "13:30" at bounding box center [387, 184] width 22 height 13
click at [393, 181] on div "13:30" at bounding box center [387, 184] width 22 height 13
click at [427, 181] on button "button" at bounding box center [426, 185] width 22 height 22
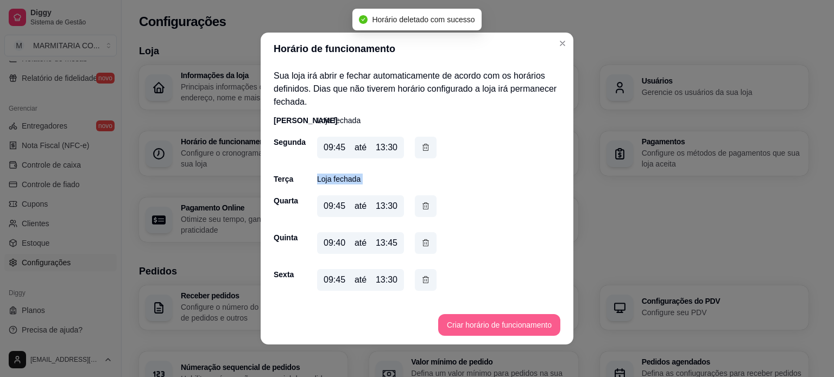
click at [458, 328] on button "Criar horário de funcionamento" at bounding box center [499, 325] width 122 height 22
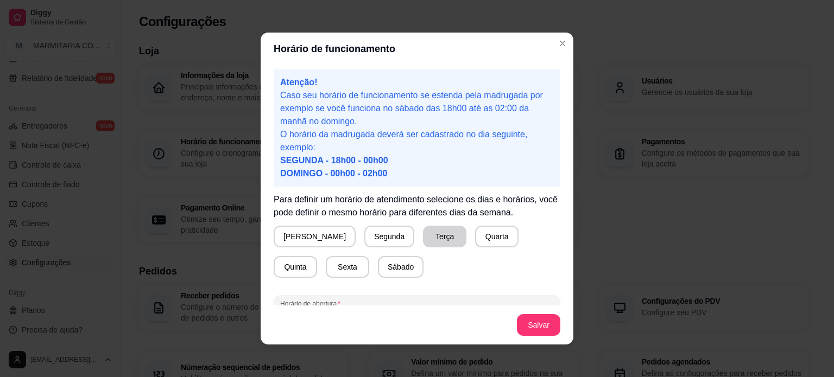
click at [423, 235] on button "Terça" at bounding box center [444, 237] width 43 height 22
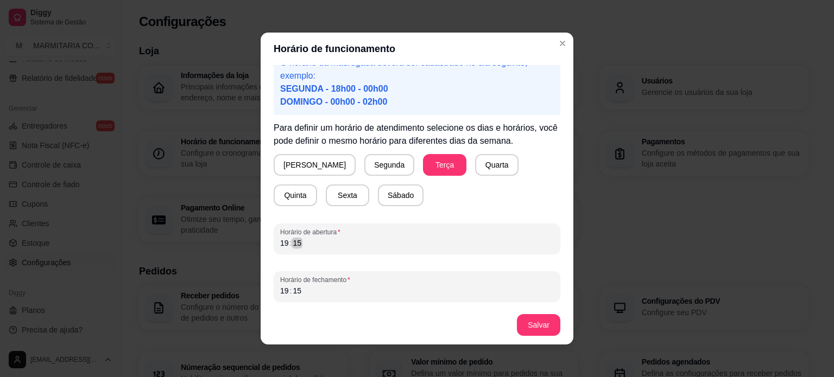
click at [365, 242] on div "19 : 15" at bounding box center [417, 243] width 274 height 13
click at [365, 242] on div "12 : ––" at bounding box center [417, 243] width 274 height 13
click at [195, 252] on div "Horário de funcionamento Atenção! Caso seu horário de funcionamento se estenda …" at bounding box center [417, 188] width 834 height 377
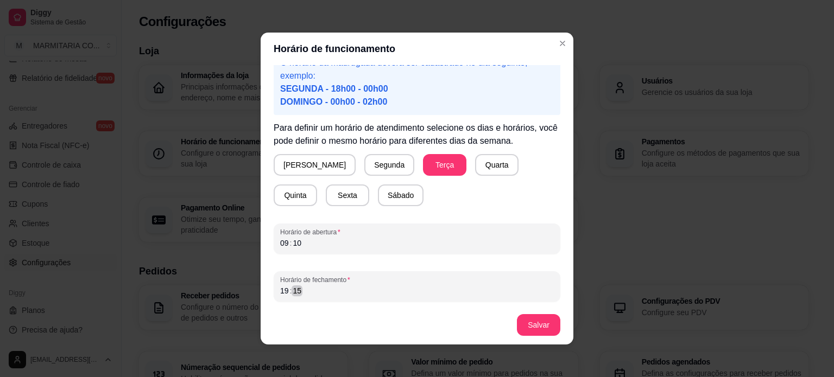
click at [319, 290] on div "19 : 15" at bounding box center [417, 290] width 274 height 13
click at [545, 326] on button "Salvar" at bounding box center [538, 325] width 43 height 22
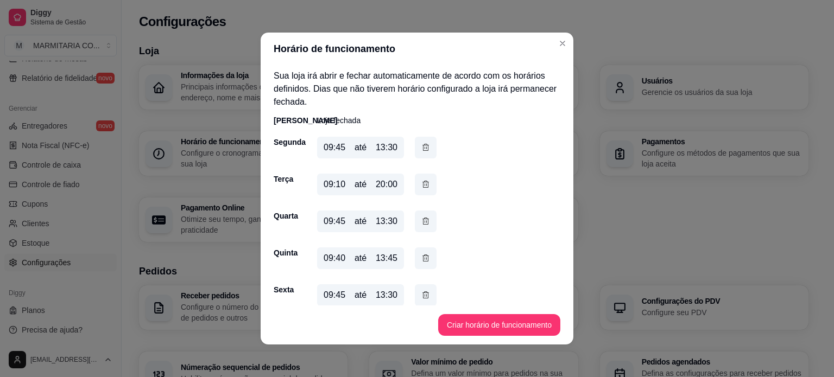
click at [558, 330] on footer "Criar horário de funcionamento" at bounding box center [417, 325] width 313 height 39
